Goal: Information Seeking & Learning: Learn about a topic

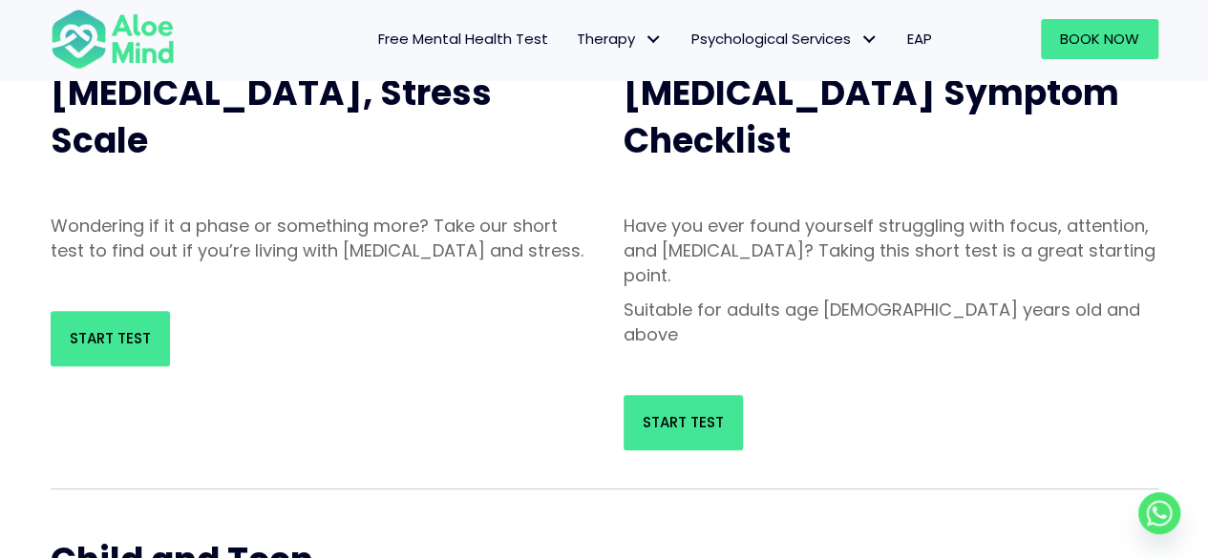
scroll to position [191, 0]
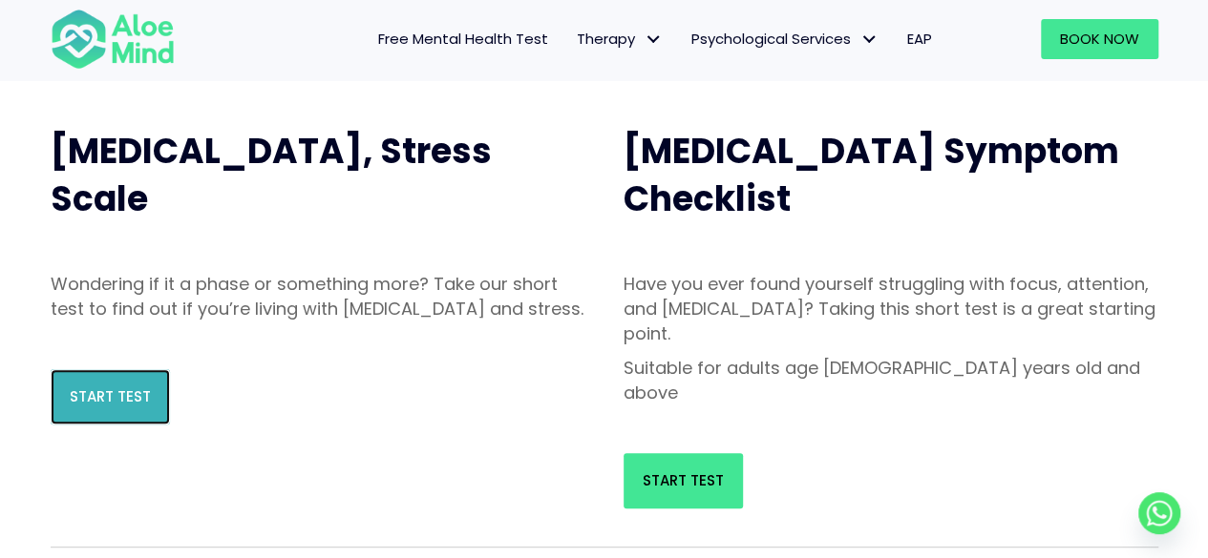
click at [114, 425] on link "Start Test" at bounding box center [110, 396] width 119 height 55
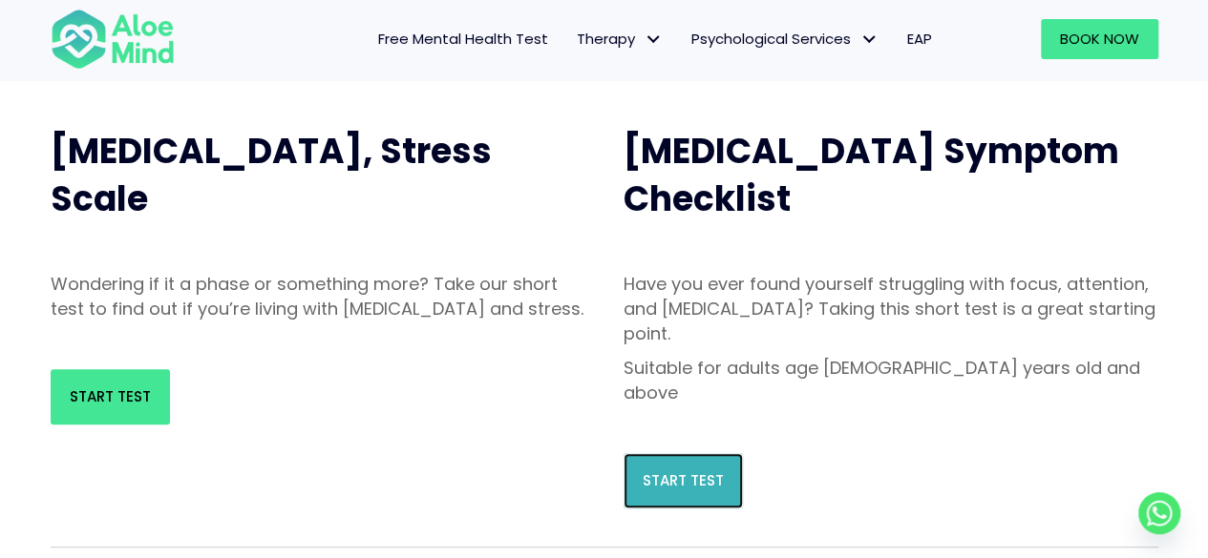
click at [680, 471] on span "Start Test" at bounding box center [682, 481] width 81 height 20
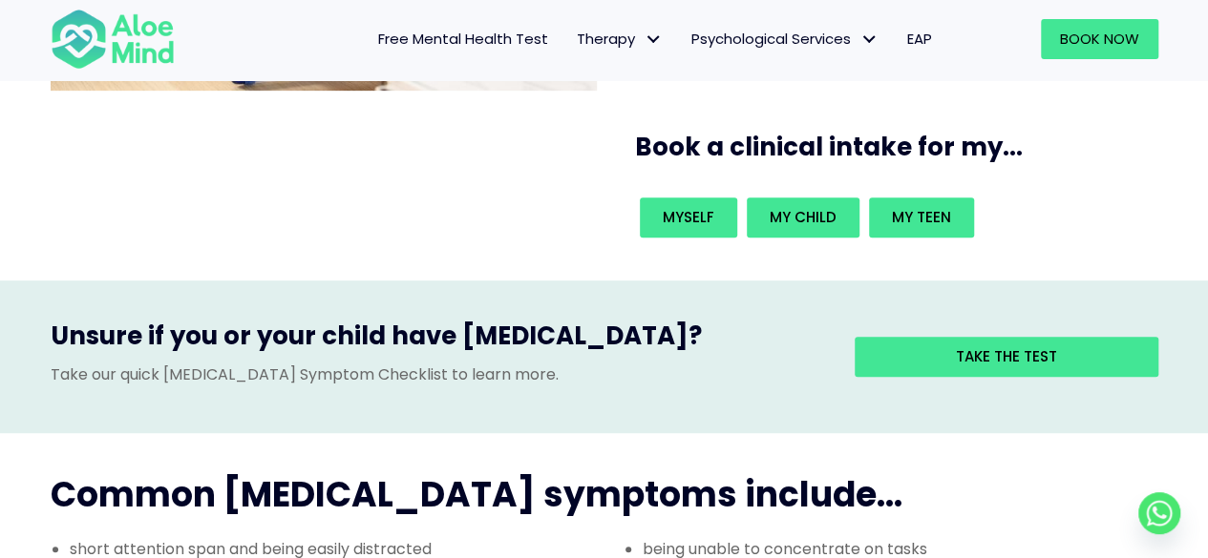
scroll to position [286, 0]
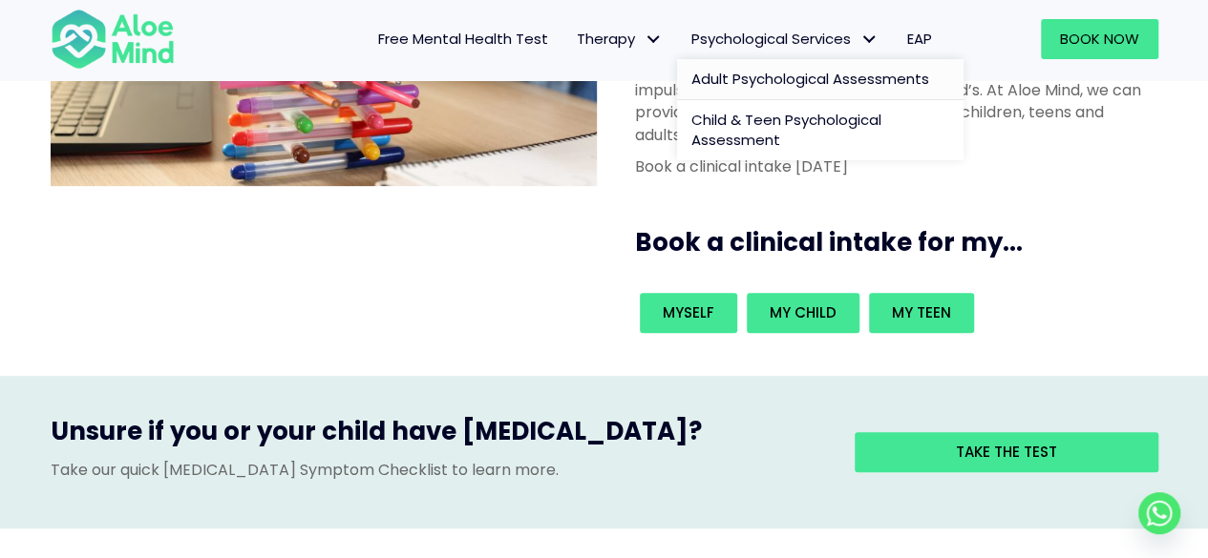
click at [767, 75] on span "Adult Psychological Assessments" at bounding box center [810, 79] width 238 height 20
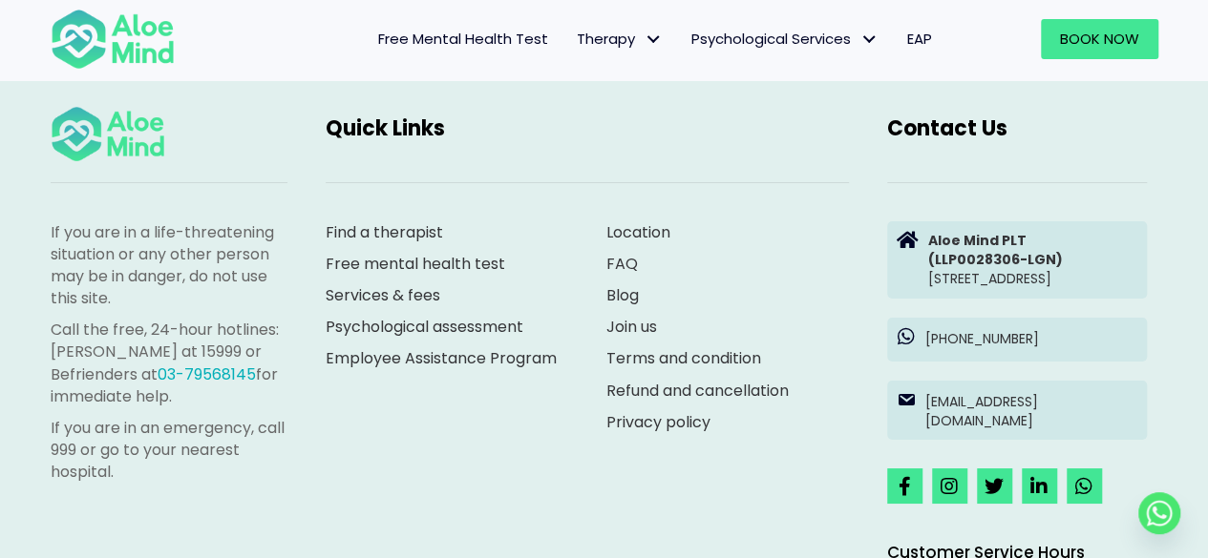
scroll to position [3627, 0]
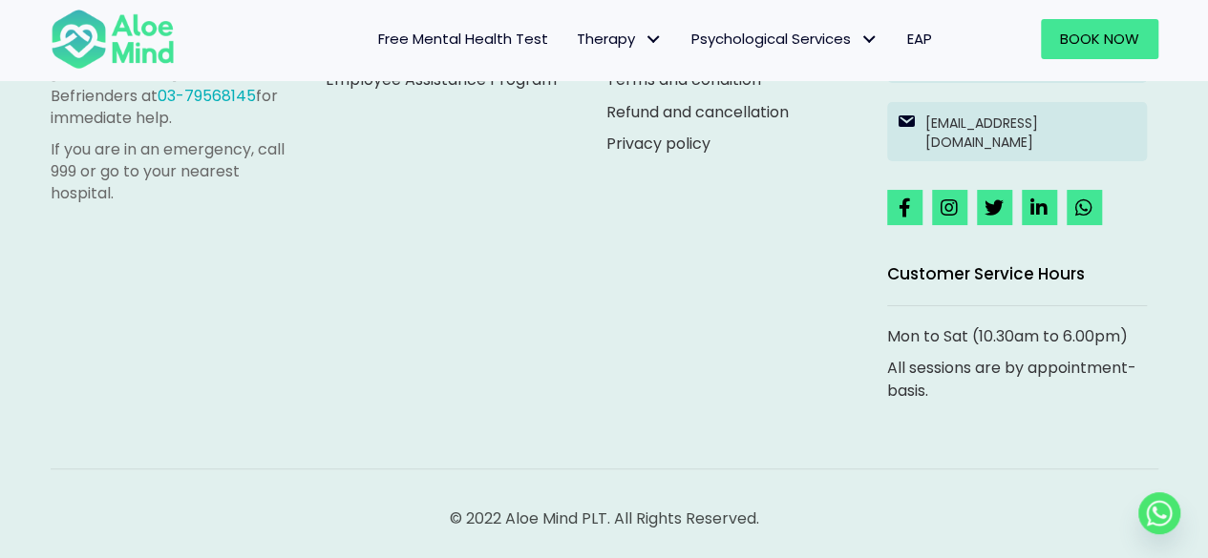
click at [504, 40] on span "Free Mental Health Test" at bounding box center [463, 39] width 170 height 20
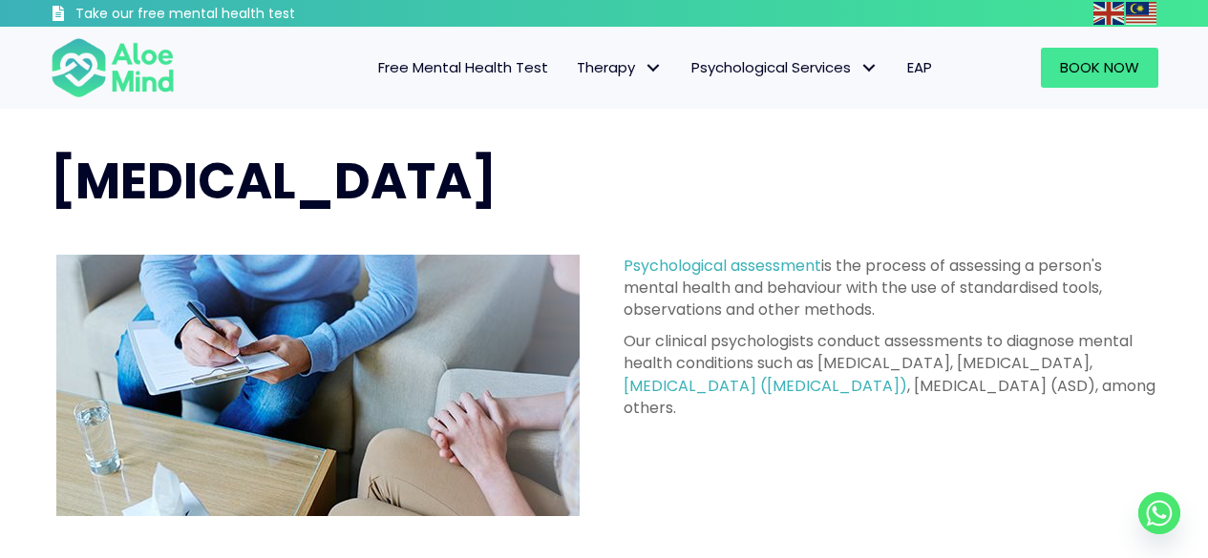
scroll to position [3627, 0]
